Goal: Task Accomplishment & Management: Manage account settings

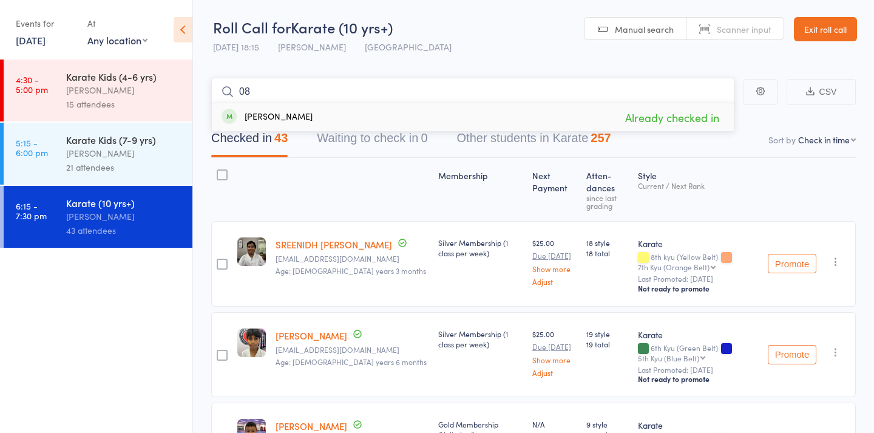
type input "0"
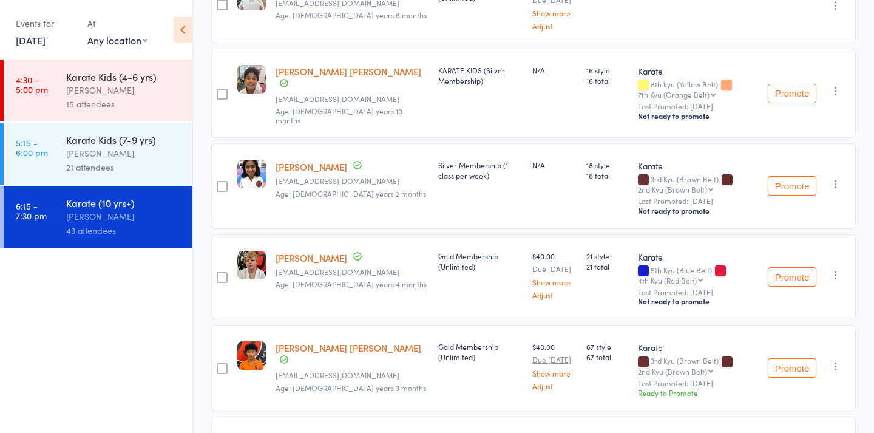
scroll to position [2260, 0]
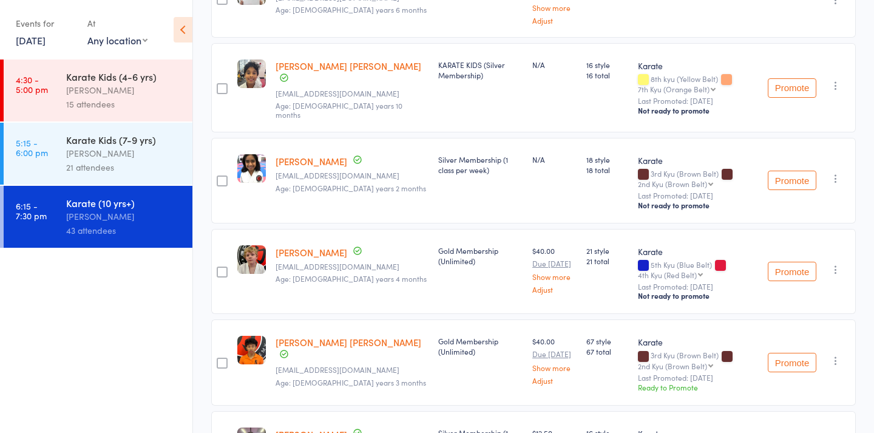
click at [301, 155] on link "[PERSON_NAME]" at bounding box center [312, 161] width 72 height 13
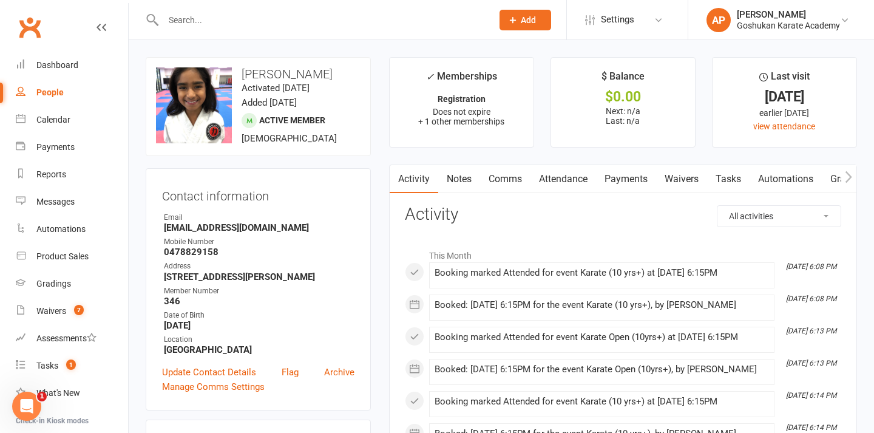
scroll to position [37, 0]
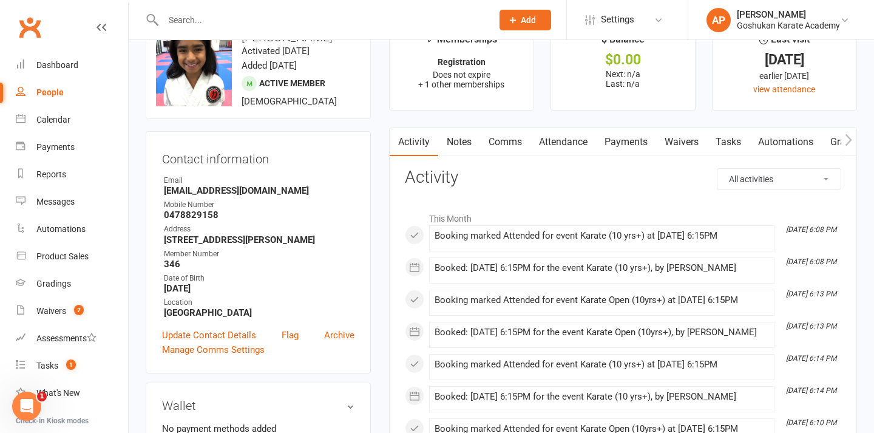
click at [563, 146] on link "Attendance" at bounding box center [564, 142] width 66 height 28
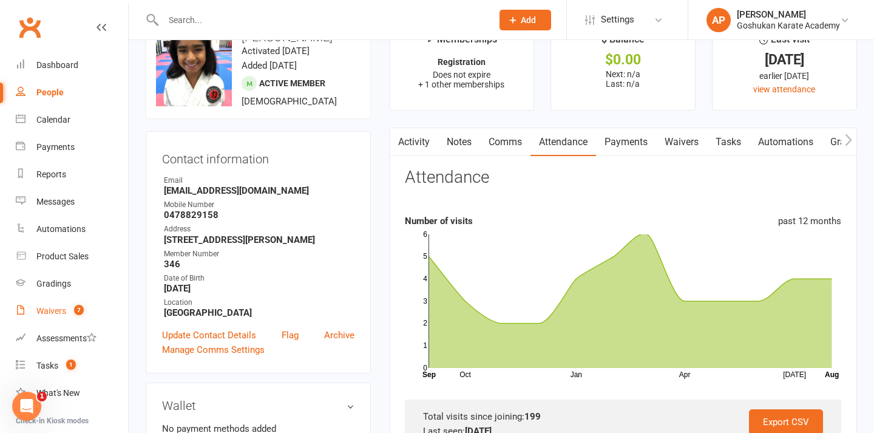
click at [41, 307] on div "Waivers" at bounding box center [51, 311] width 30 height 10
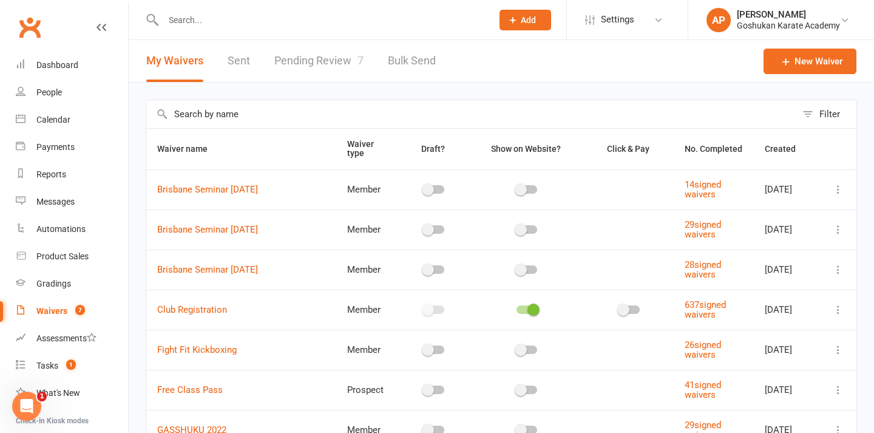
click at [330, 52] on link "Pending Review 7" at bounding box center [318, 61] width 89 height 42
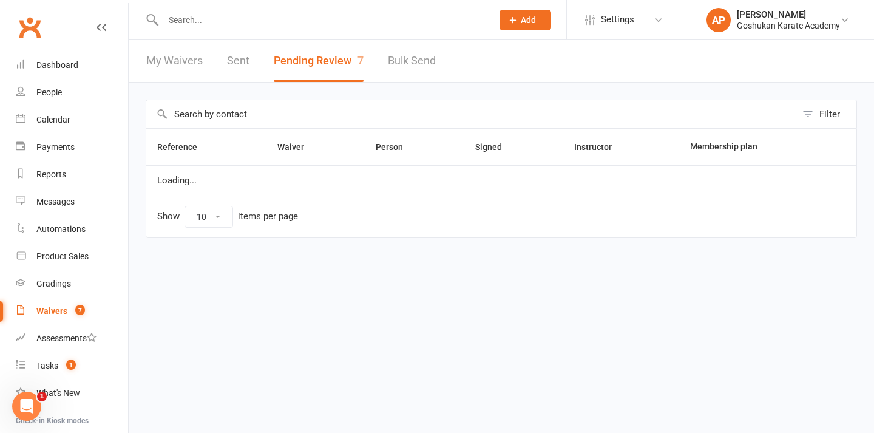
select select "50"
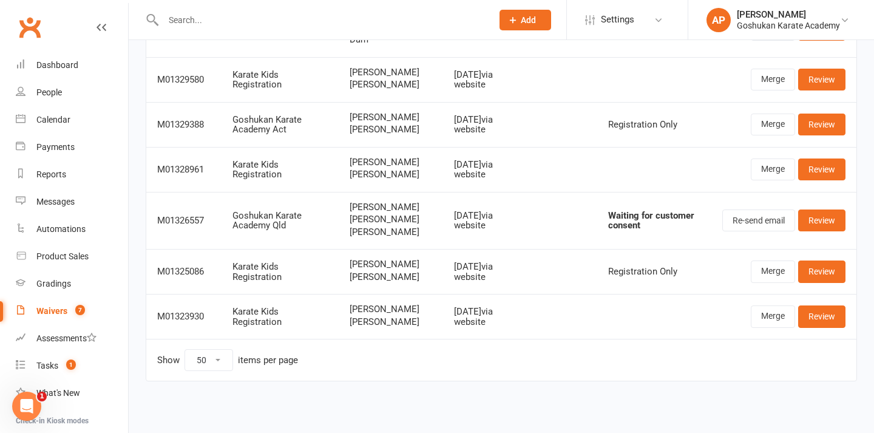
scroll to position [170, 0]
